Goal: Obtain resource: Download file/media

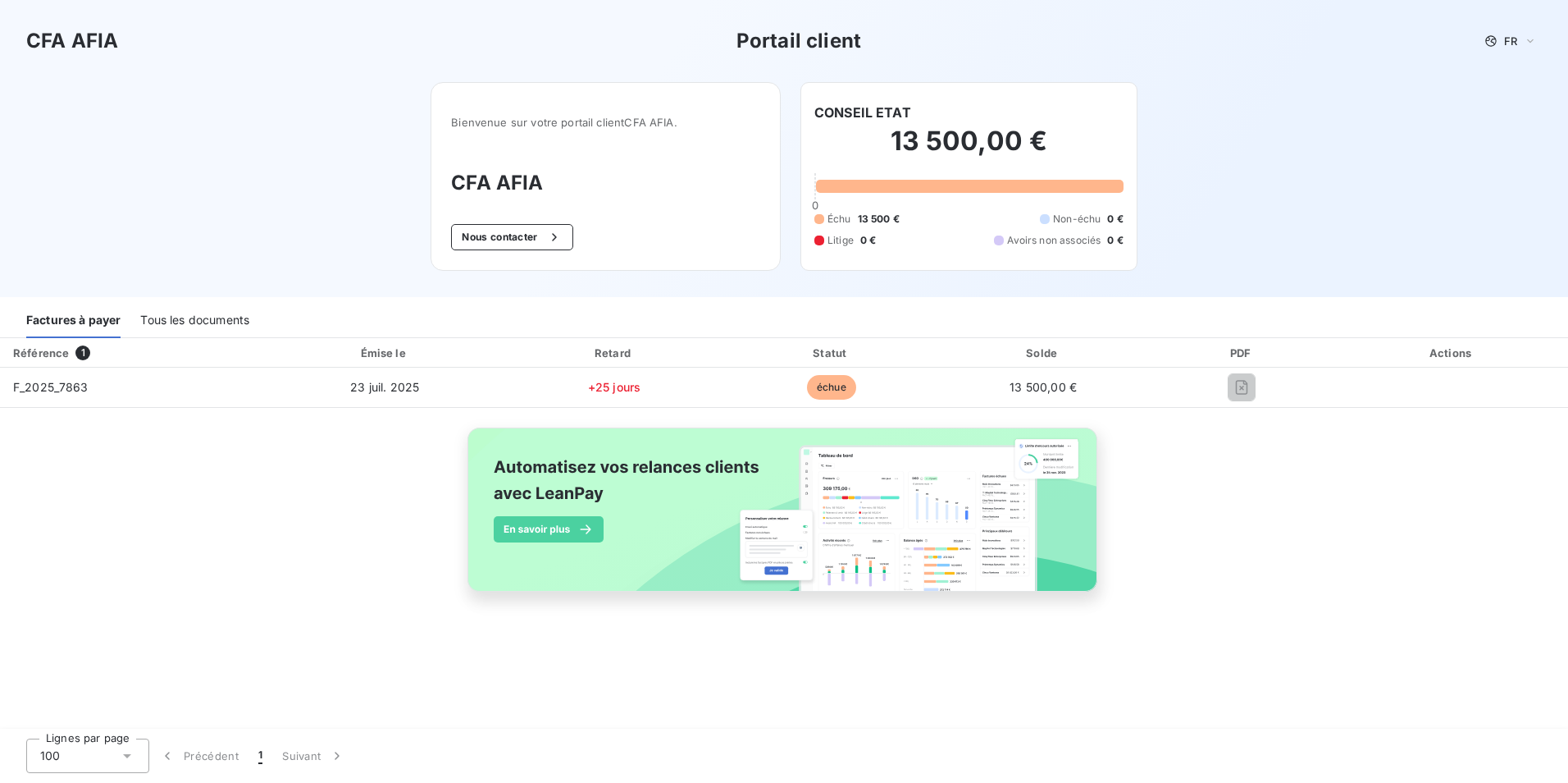
click at [811, 476] on img at bounding box center [784, 518] width 663 height 201
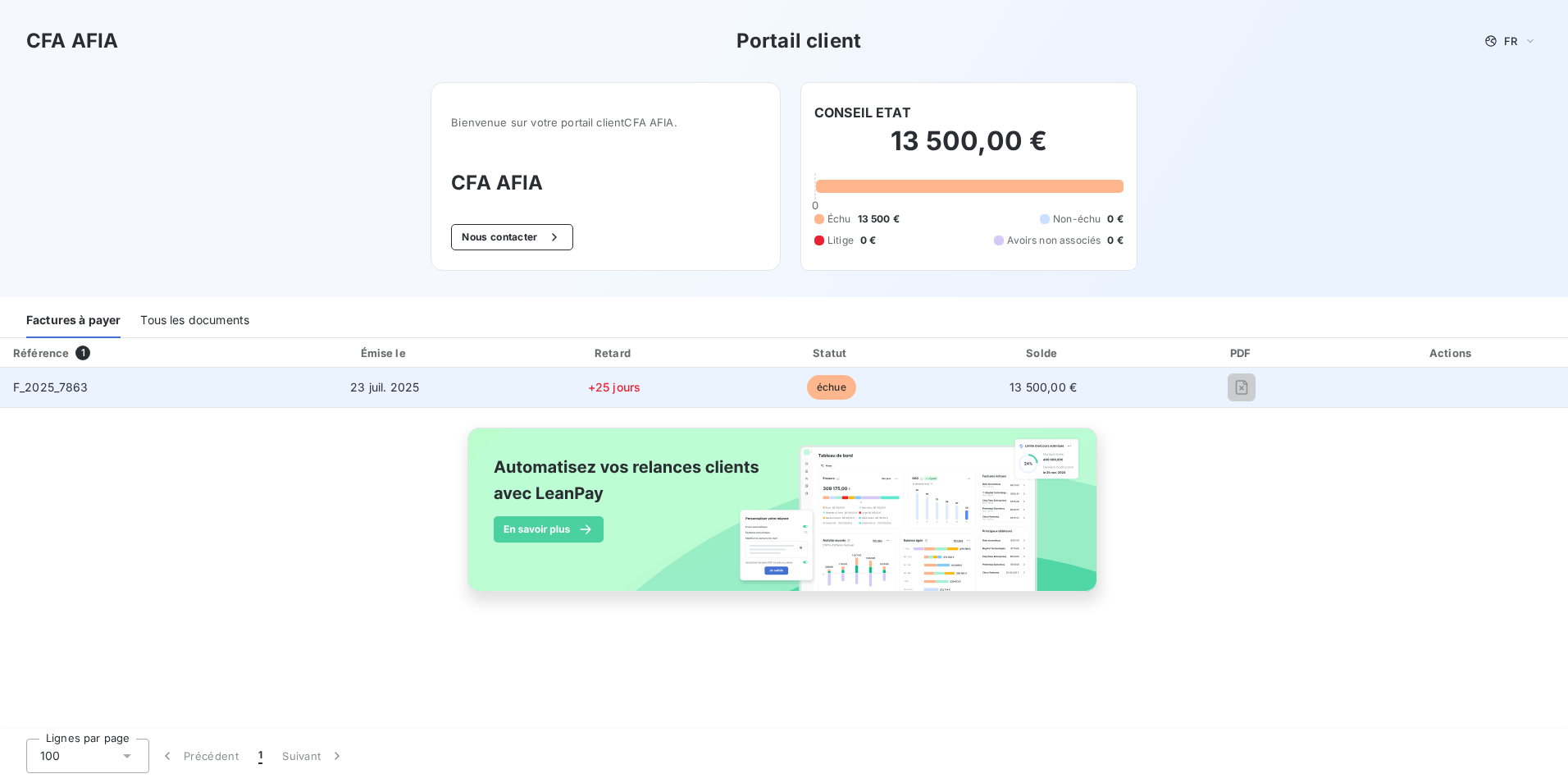
click at [1239, 406] on td at bounding box center [1242, 387] width 188 height 39
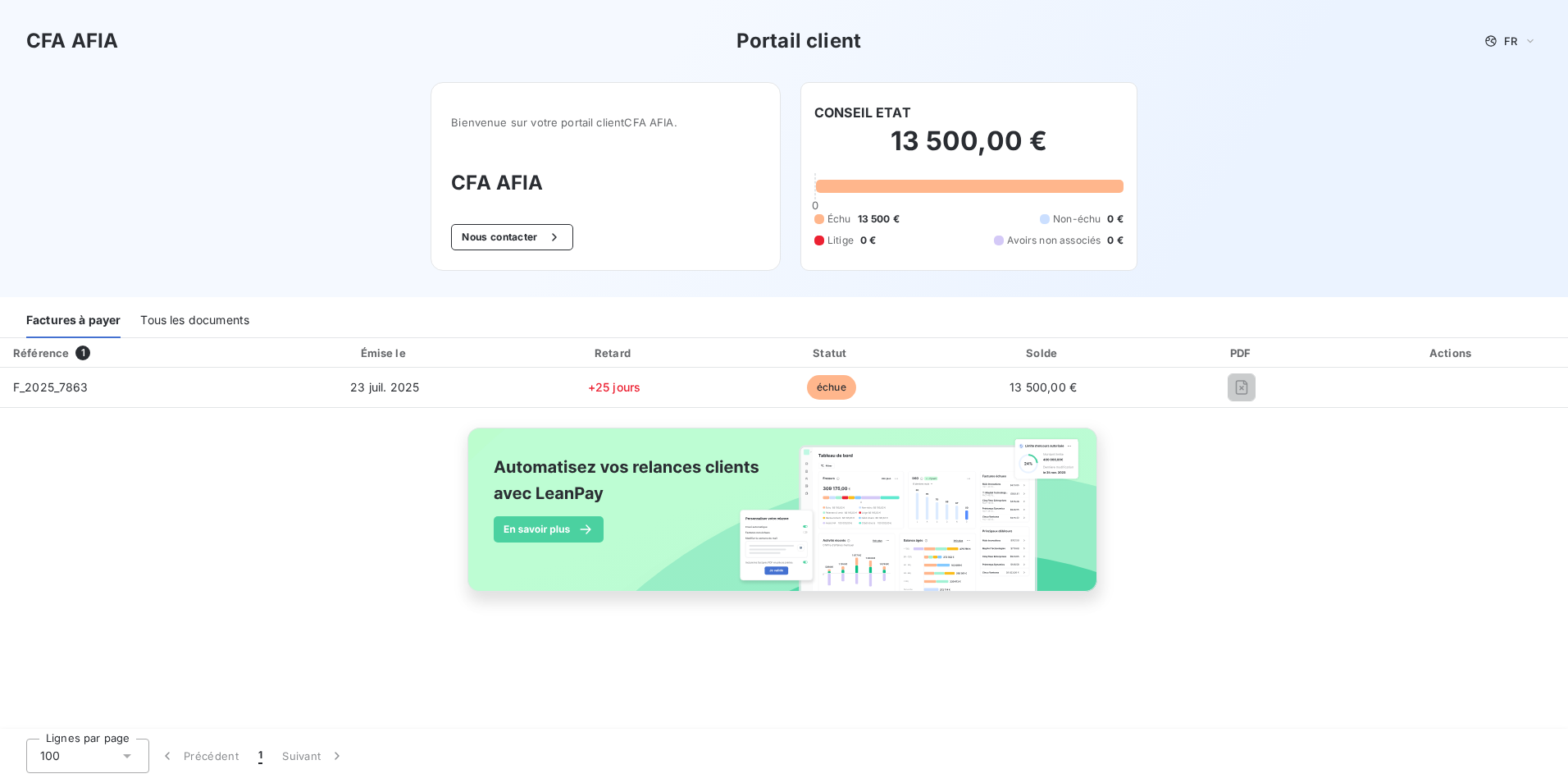
click at [1236, 490] on div "Référence 1 Émise le Retard Statut Solde PDF Actions F_2025_7863 [DATE] +25 jou…" at bounding box center [784, 484] width 1568 height 292
click at [604, 189] on h3 "CFA AFIA" at bounding box center [606, 182] width 310 height 29
click at [290, 448] on div "Référence 1 Émise le Retard Statut Solde PDF Actions F_2025_7863 [DATE] +25 jou…" at bounding box center [784, 484] width 1568 height 292
click at [187, 315] on div "Tous les documents" at bounding box center [195, 320] width 109 height 34
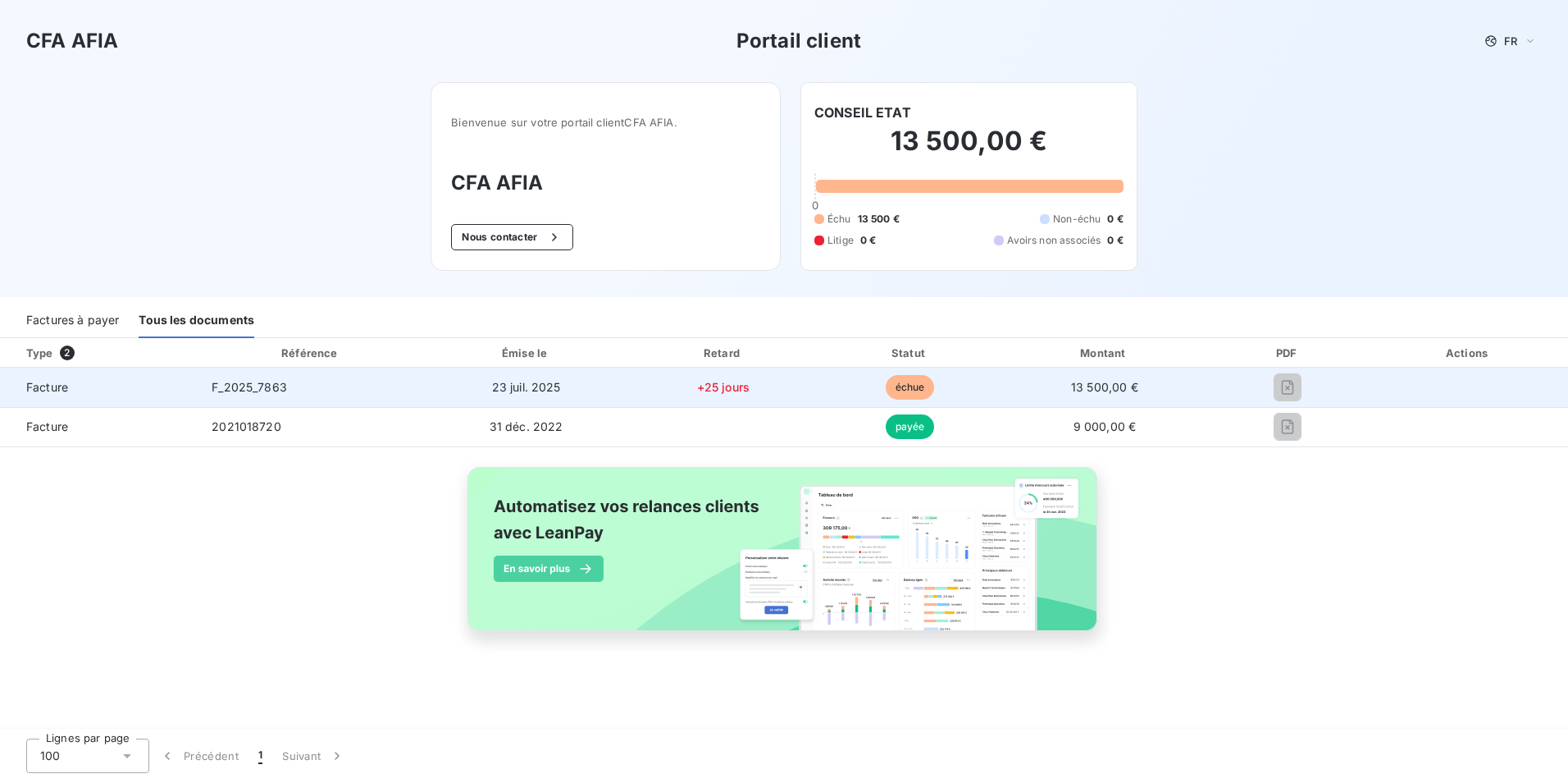
click at [902, 384] on span "échue" at bounding box center [911, 388] width 49 height 25
click at [731, 400] on td "+25 jours" at bounding box center [723, 387] width 189 height 39
click at [734, 390] on span "+25 jours" at bounding box center [723, 387] width 52 height 14
click at [155, 392] on span "Facture" at bounding box center [99, 387] width 172 height 16
click at [85, 392] on span "Facture" at bounding box center [99, 387] width 172 height 16
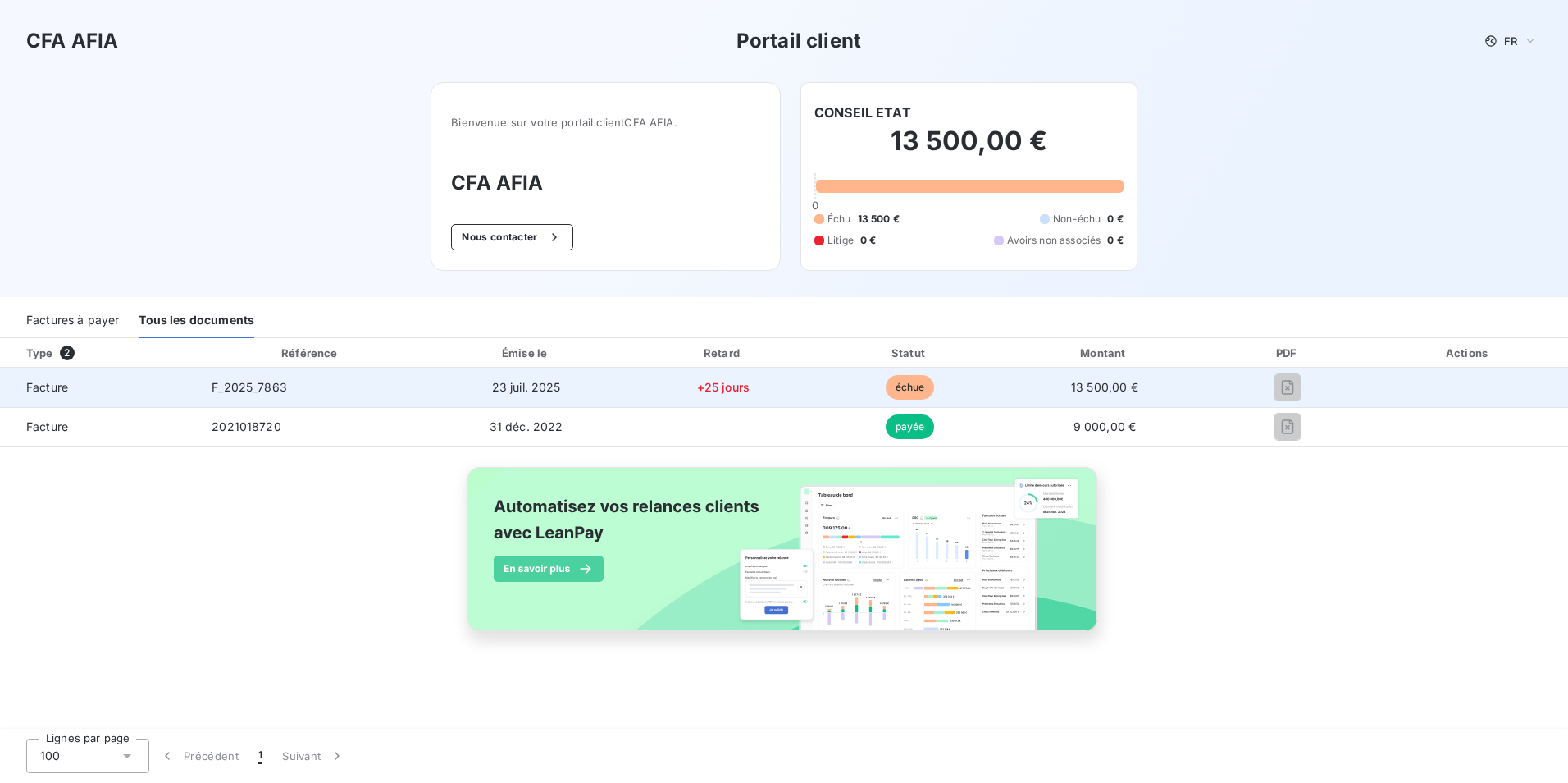
click at [43, 392] on span "Facture" at bounding box center [99, 387] width 172 height 16
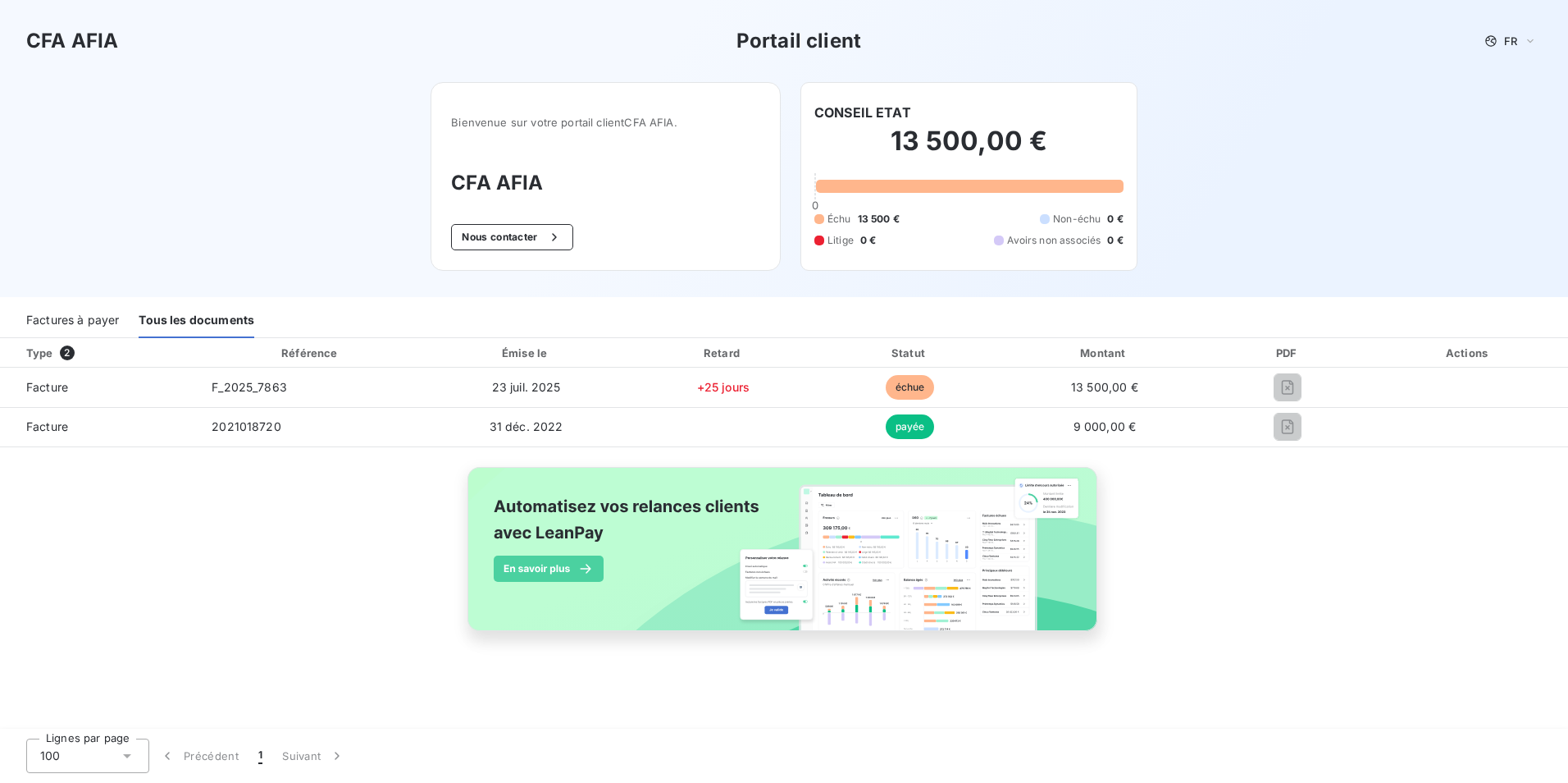
click at [68, 355] on span "2" at bounding box center [67, 353] width 15 height 15
click at [173, 308] on div "Tous les documents" at bounding box center [197, 320] width 116 height 34
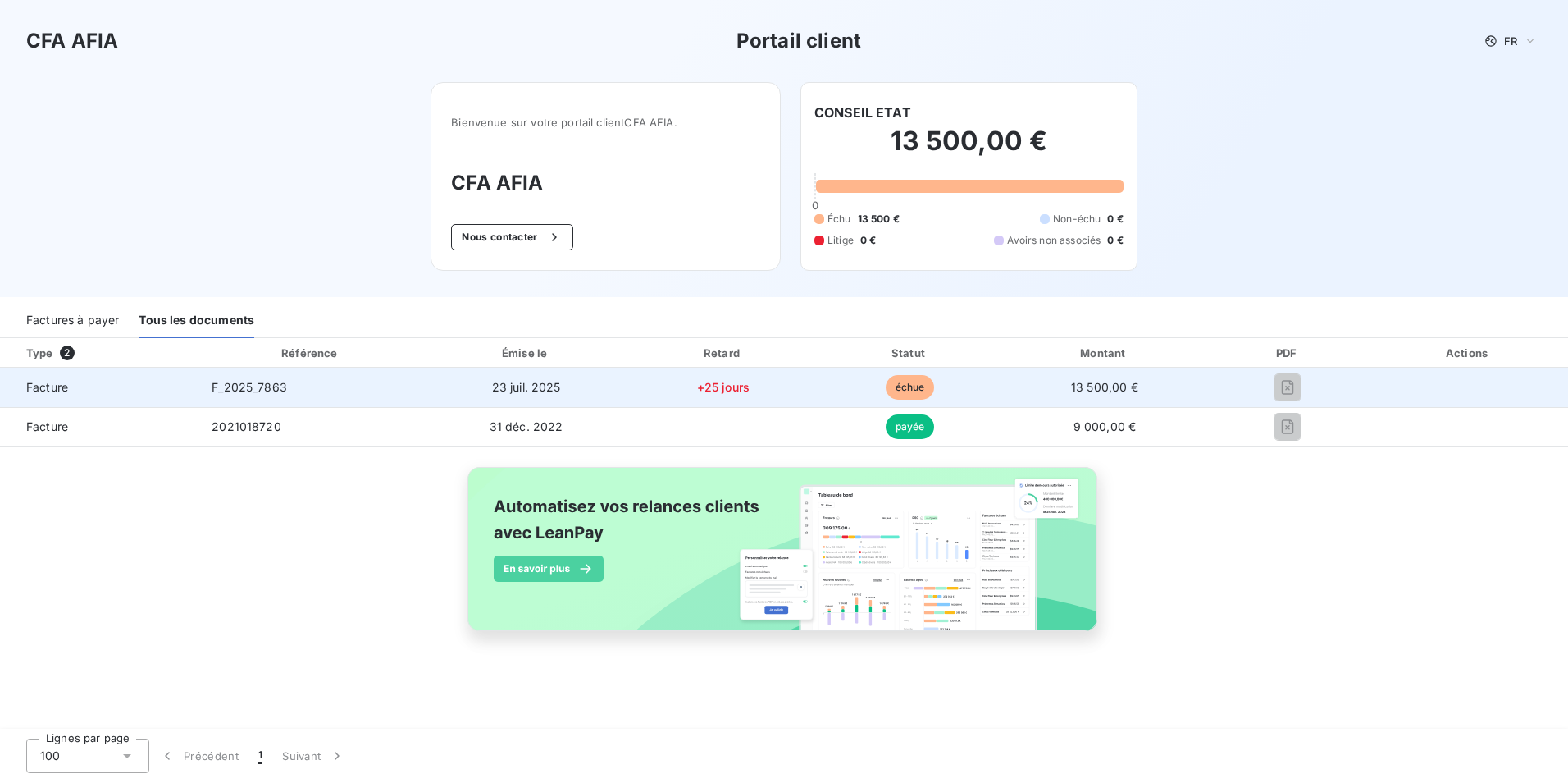
click at [313, 384] on td "F_2025_7863" at bounding box center [311, 387] width 225 height 39
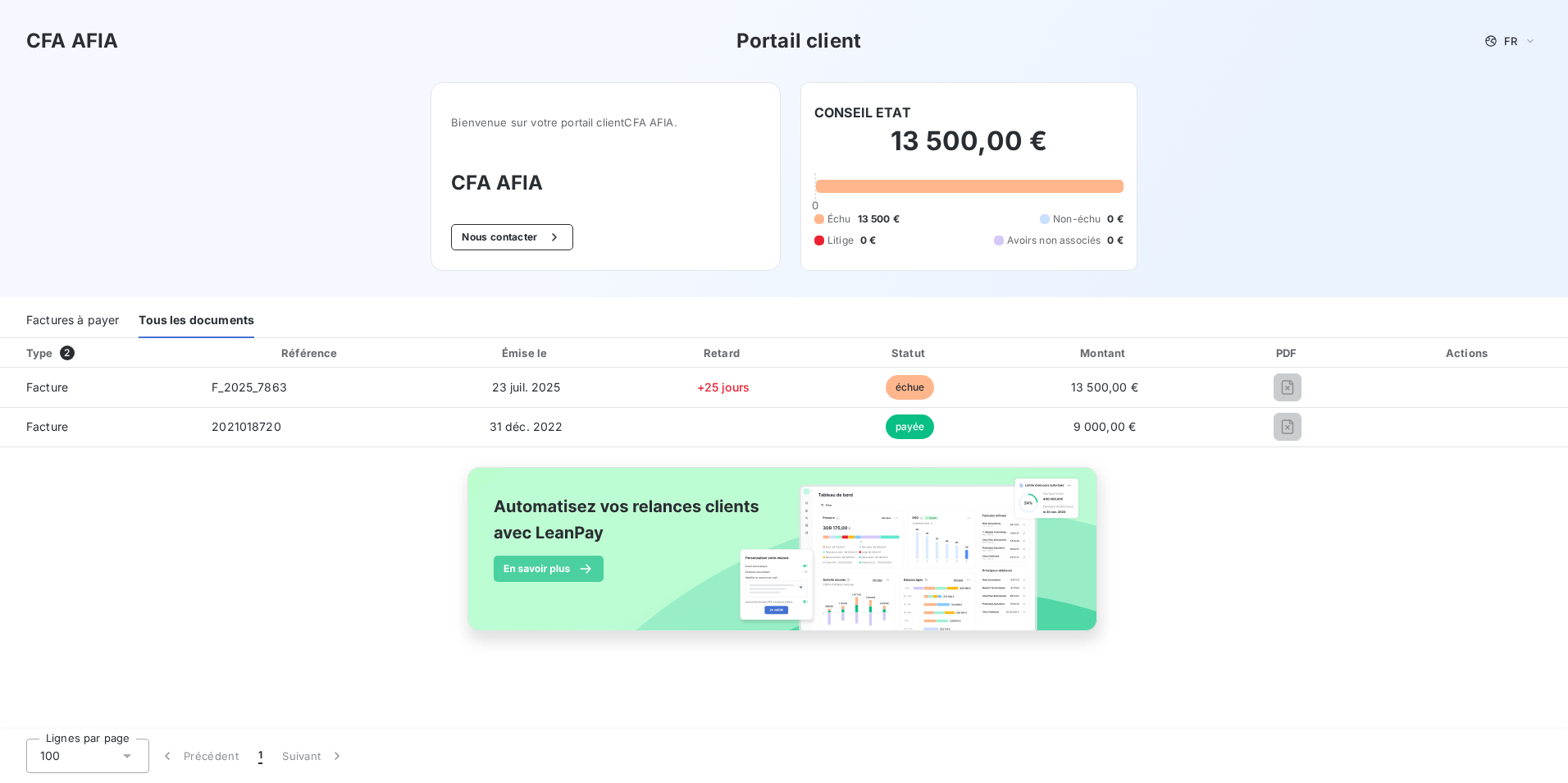
click at [276, 517] on div "Type 2 Référence Émise le Retard Statut Montant PDF Actions Facture F_2025_7863…" at bounding box center [784, 504] width 1568 height 331
